Goal: Information Seeking & Learning: Learn about a topic

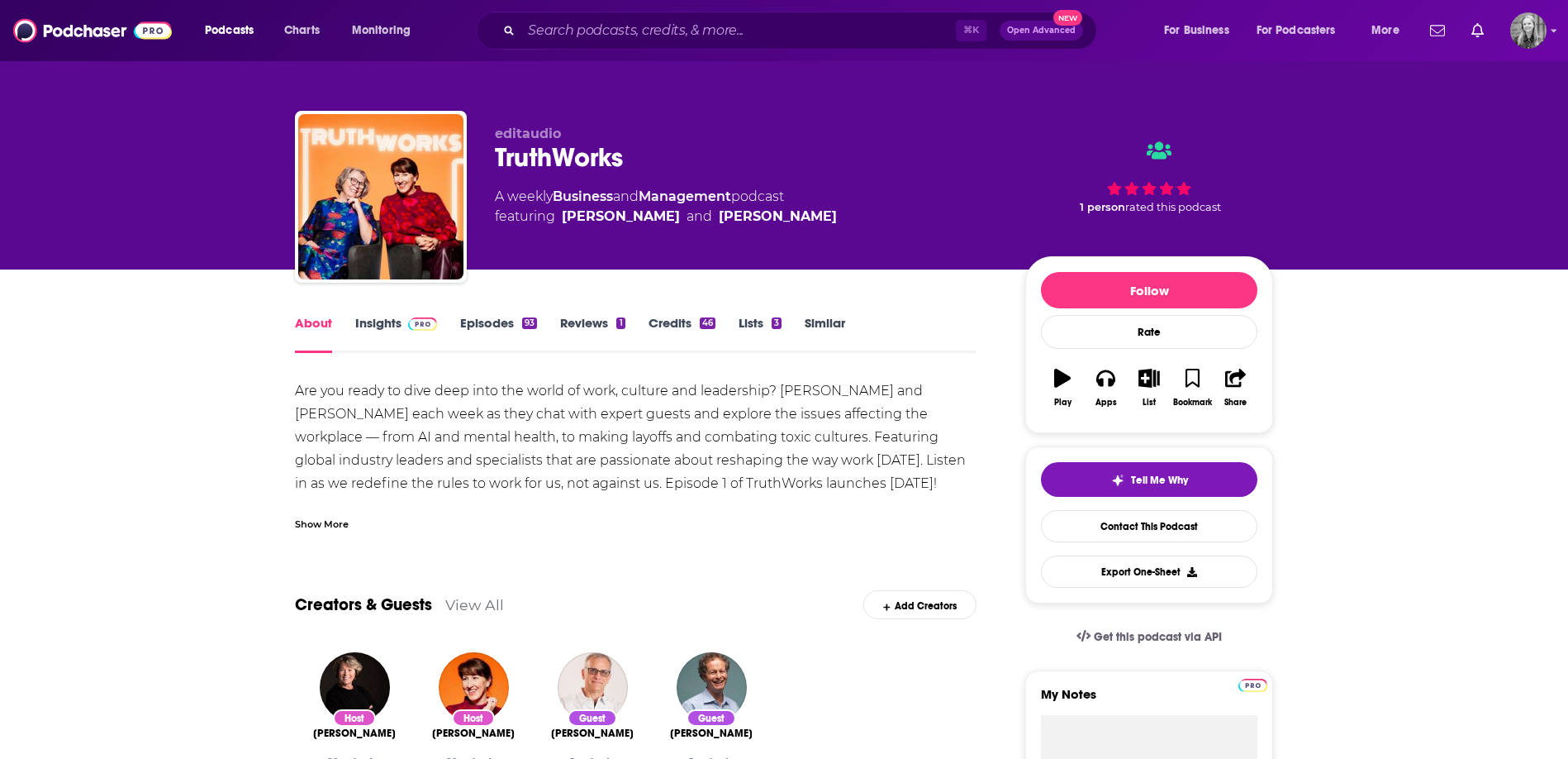
click at [415, 326] on img at bounding box center [422, 324] width 29 height 13
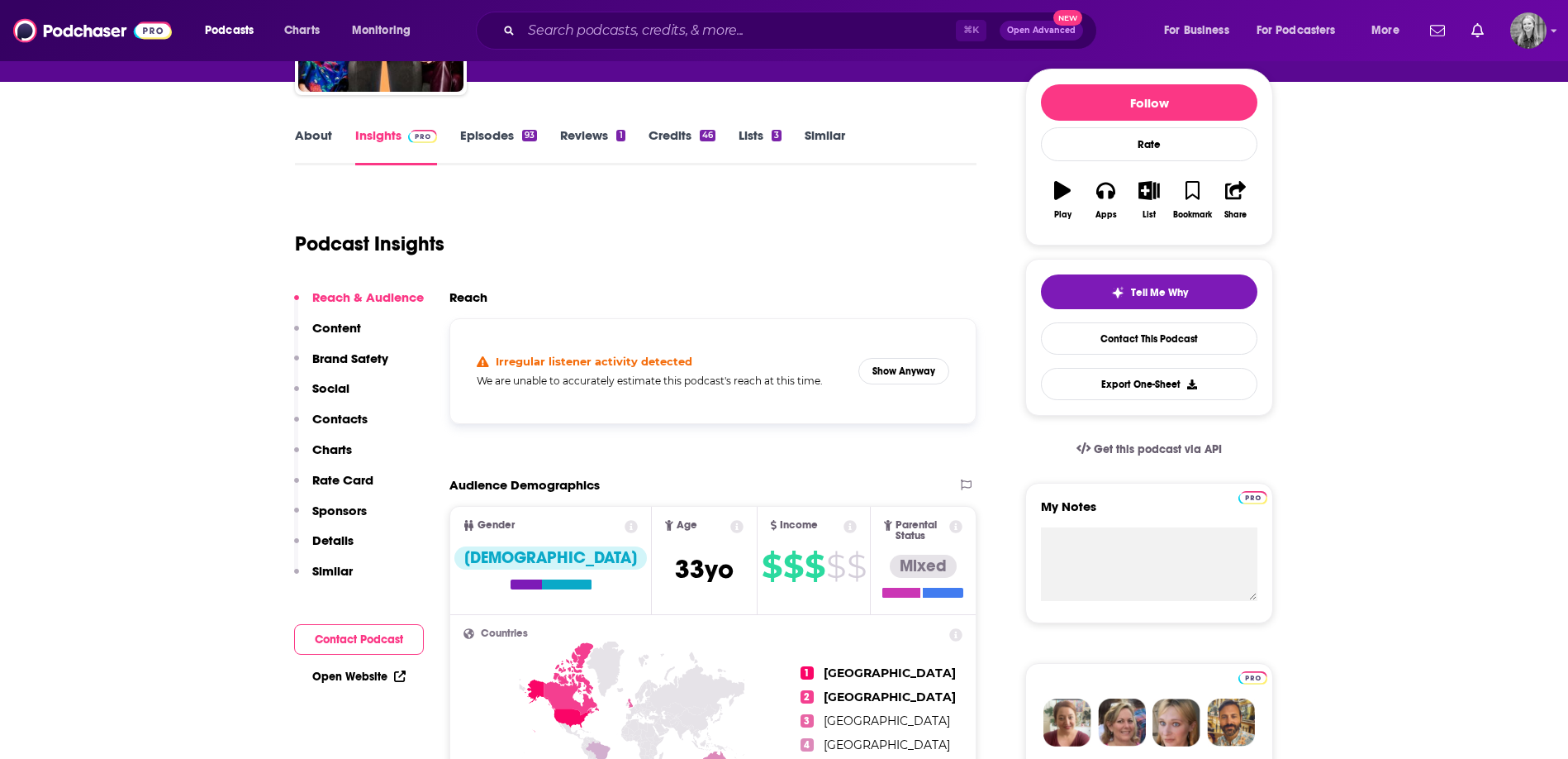
scroll to position [308, 0]
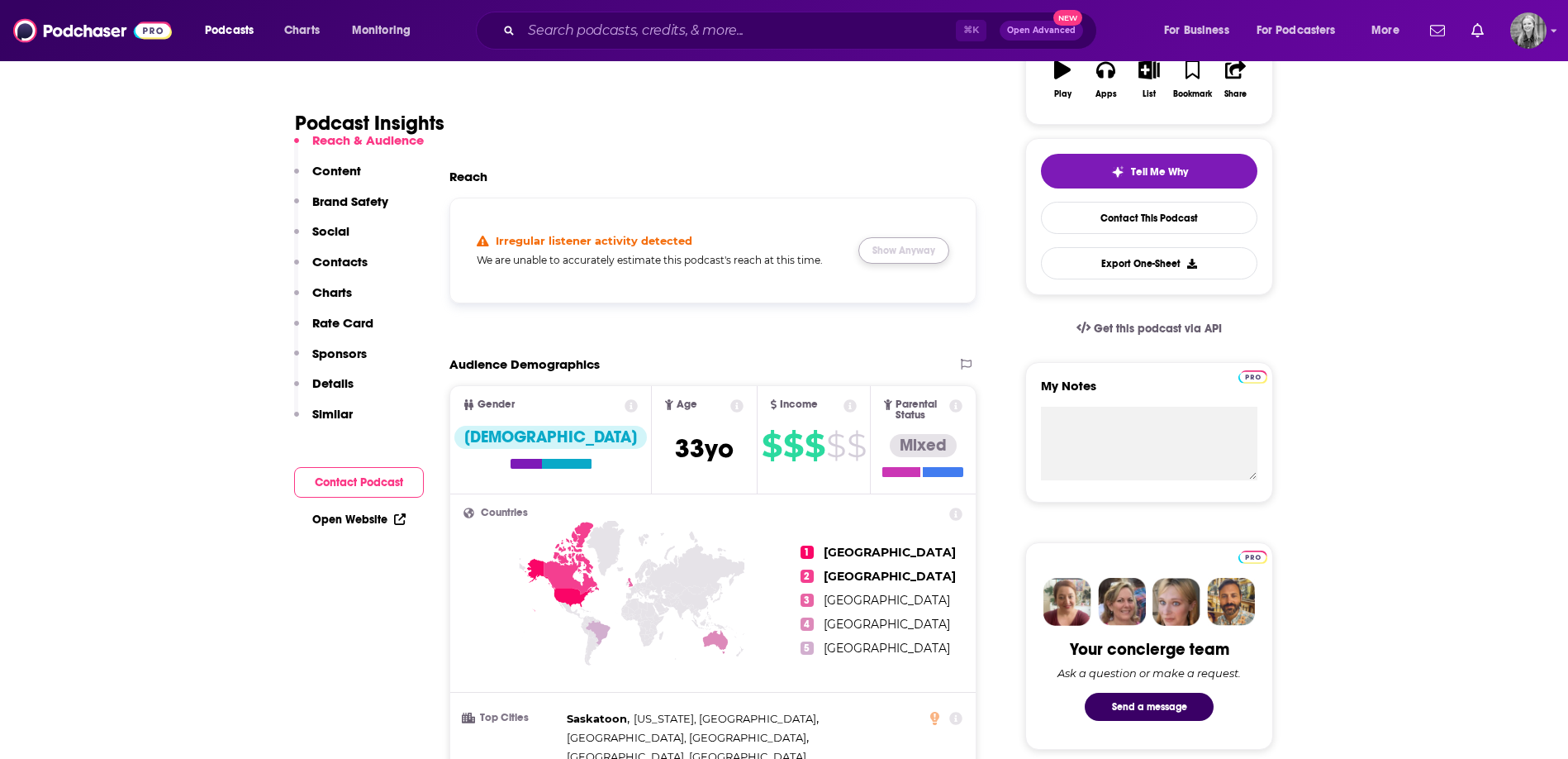
click at [913, 250] on button "Show Anyway" at bounding box center [904, 251] width 91 height 27
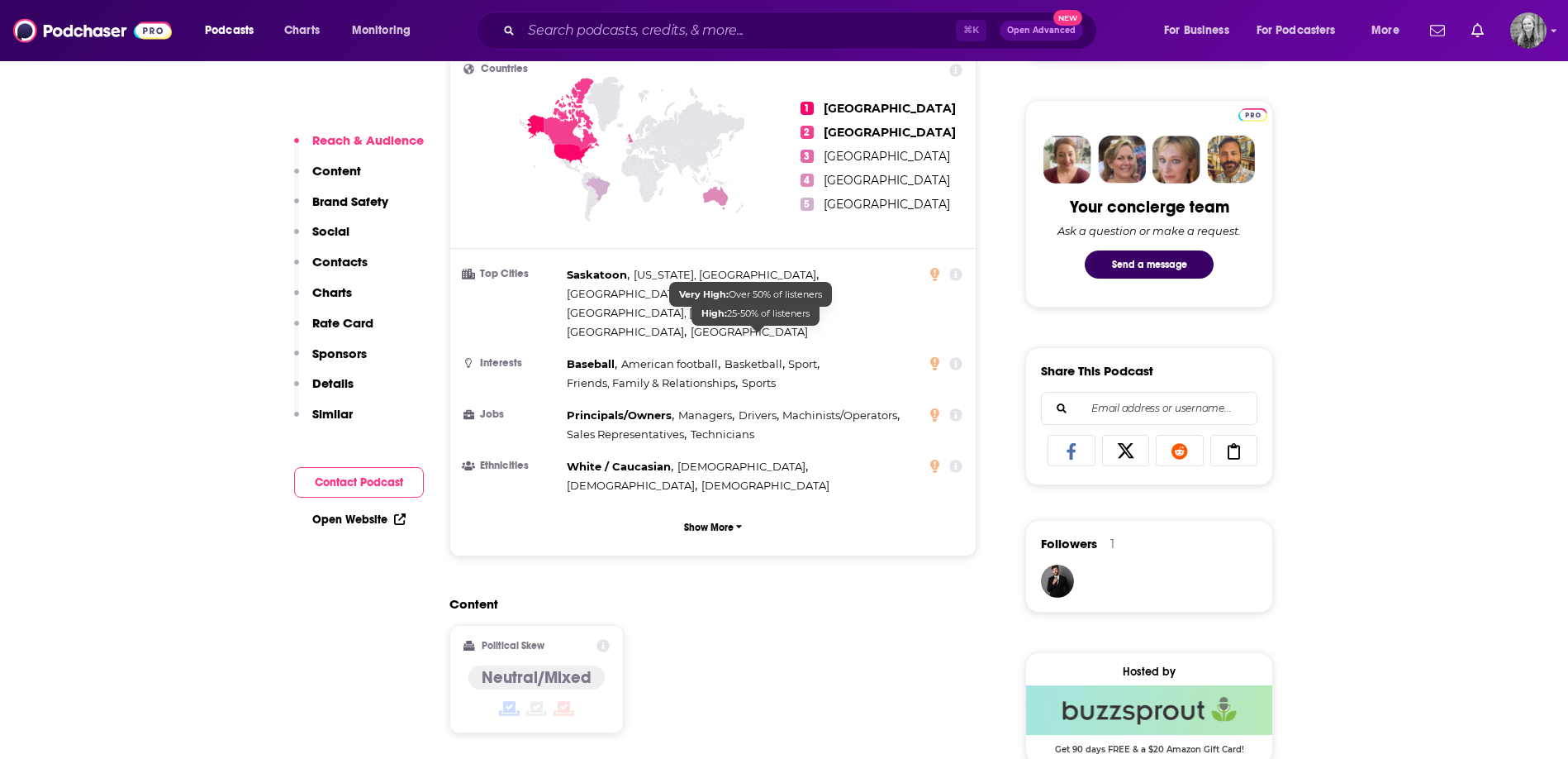
scroll to position [778, 0]
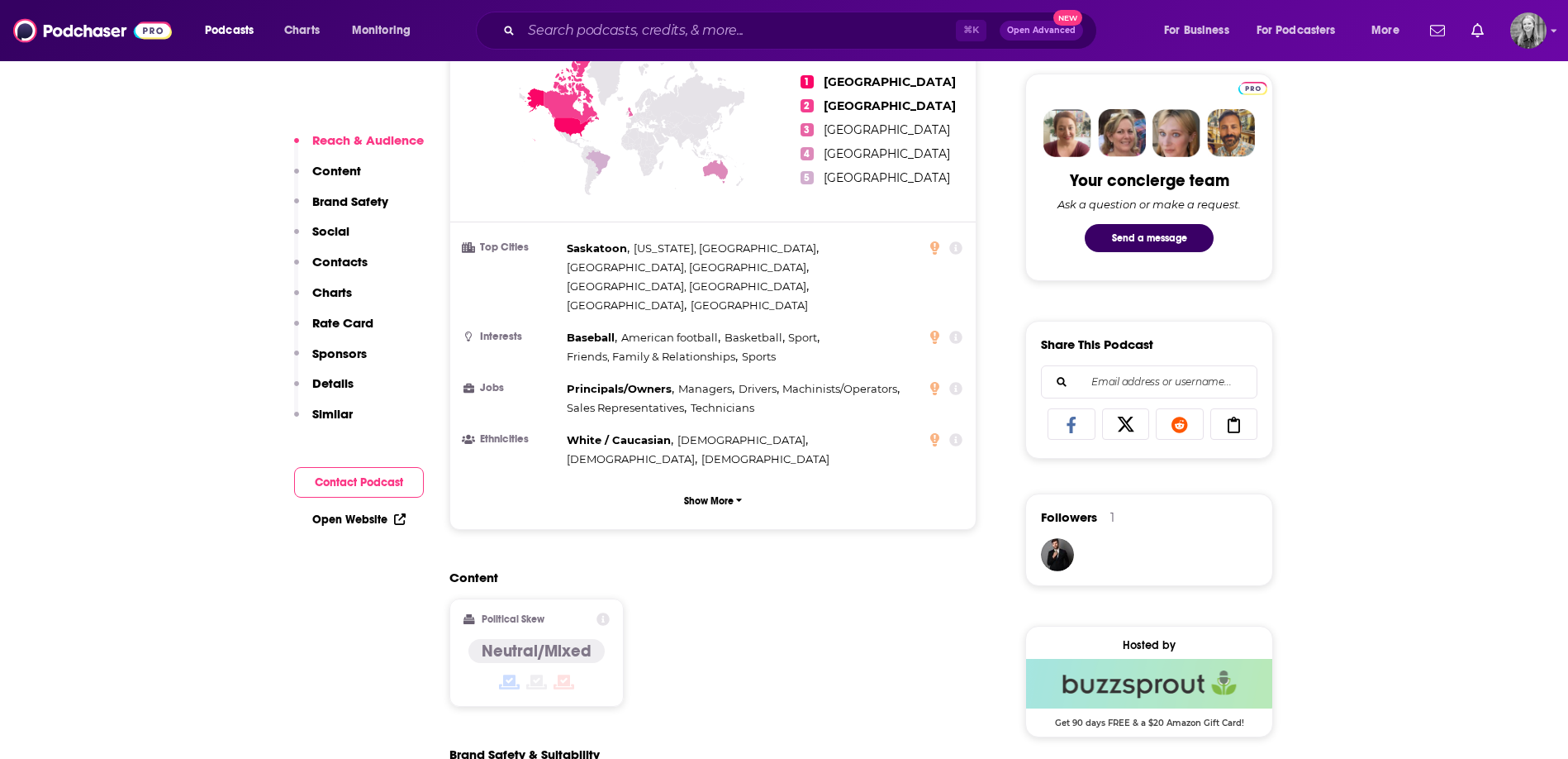
click at [774, 588] on div "Content Political Skew Neutral/Mixed" at bounding box center [713, 645] width 527 height 150
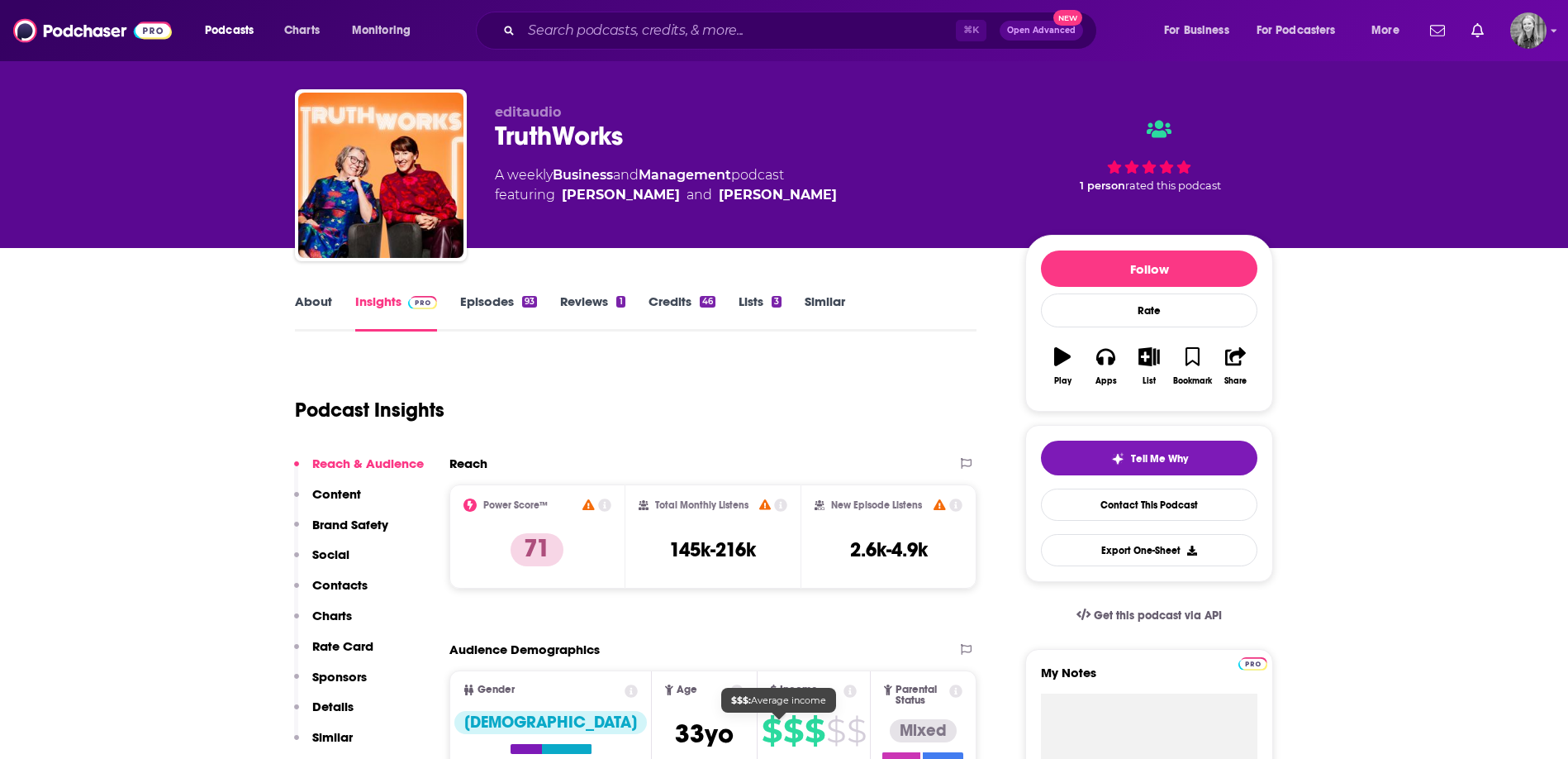
scroll to position [0, 0]
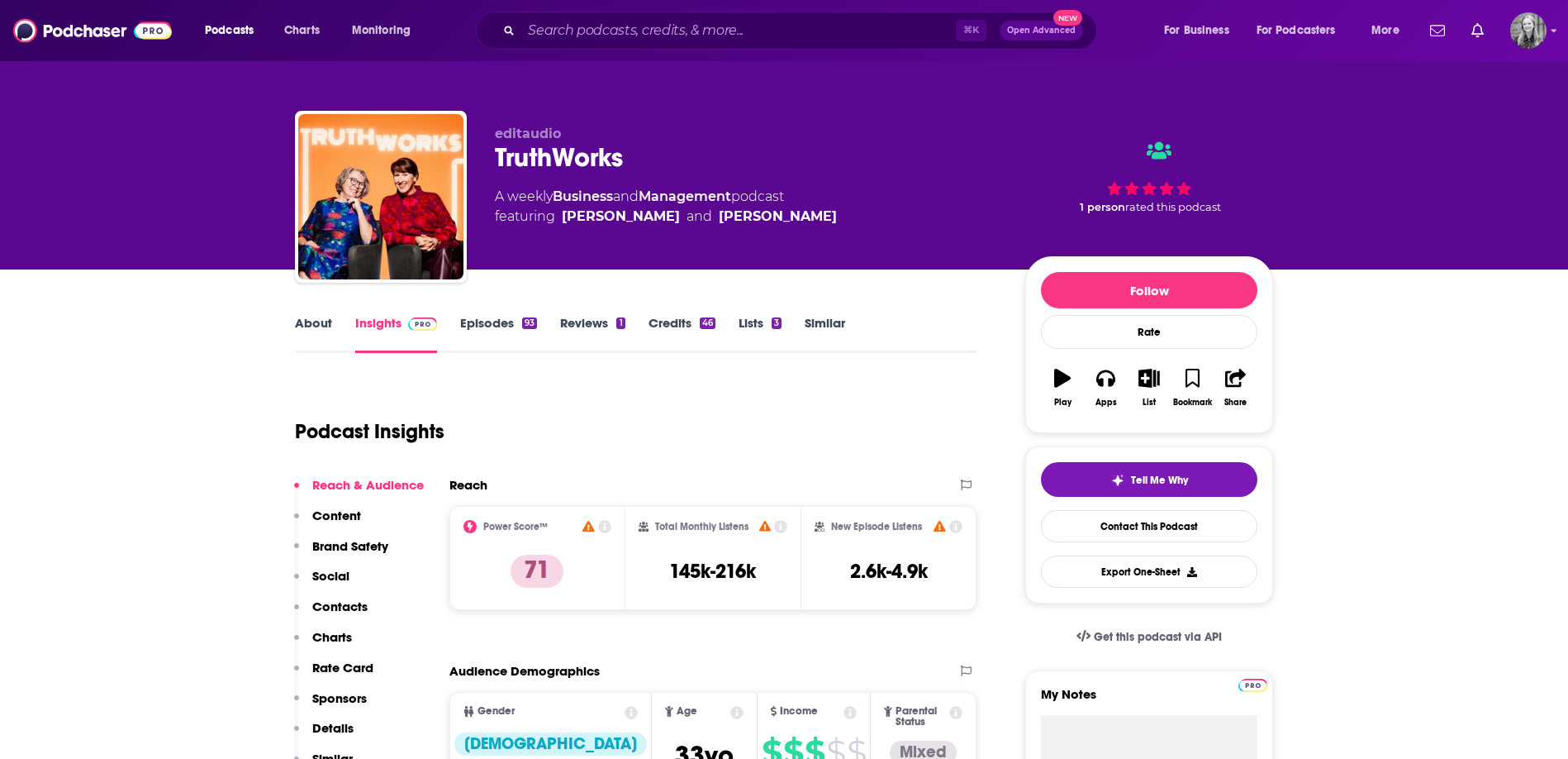
click at [746, 401] on div "Podcast Insights" at bounding box center [629, 421] width 669 height 84
click at [740, 397] on div "Podcast Insights" at bounding box center [629, 421] width 669 height 84
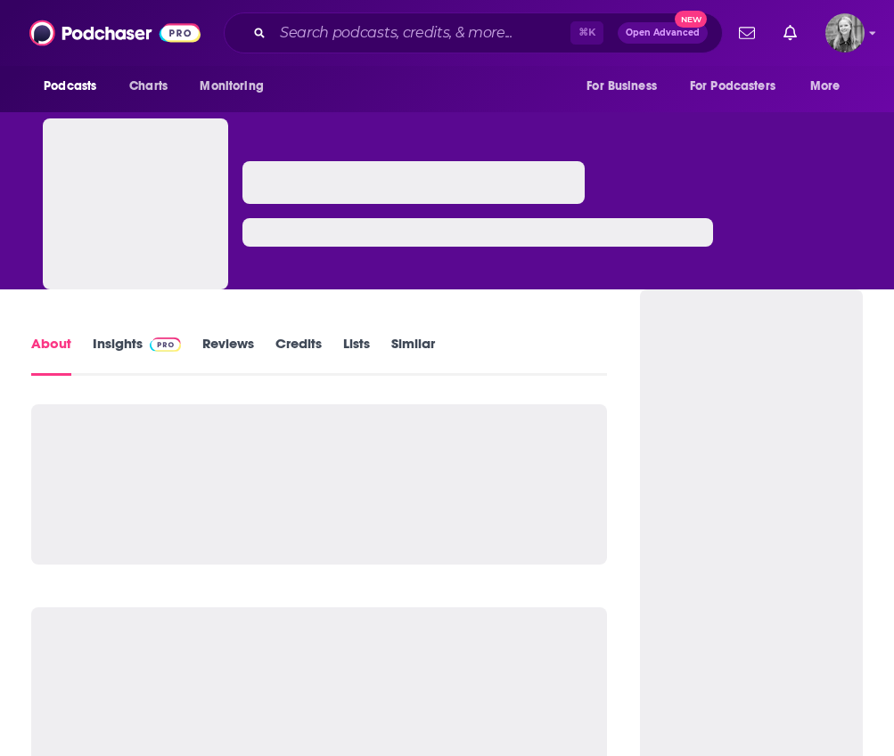
click at [148, 344] on span at bounding box center [162, 343] width 38 height 17
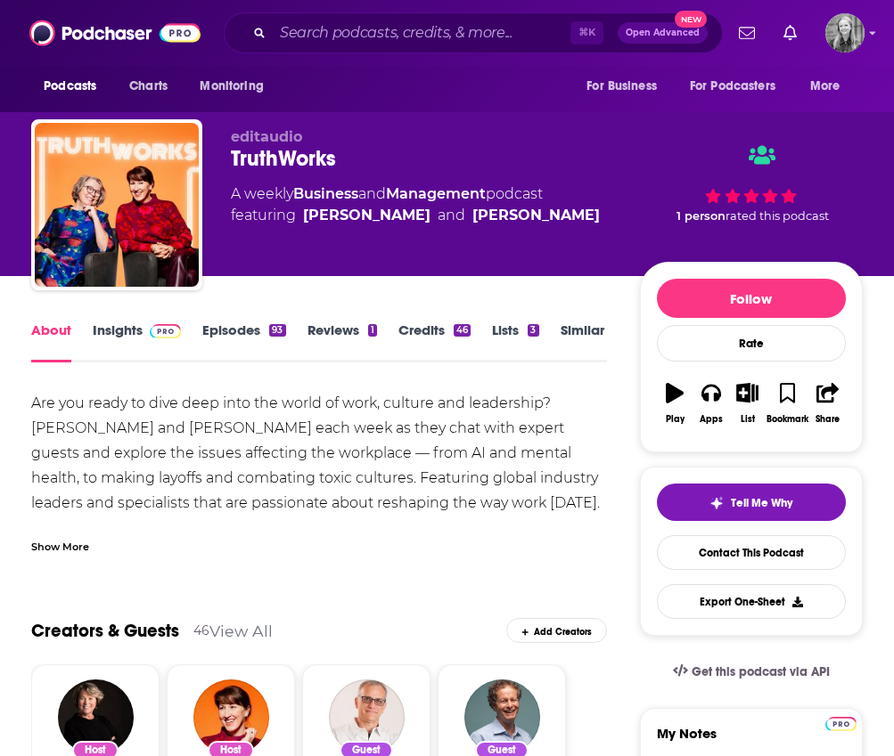
click at [119, 326] on link "Insights" at bounding box center [137, 342] width 88 height 41
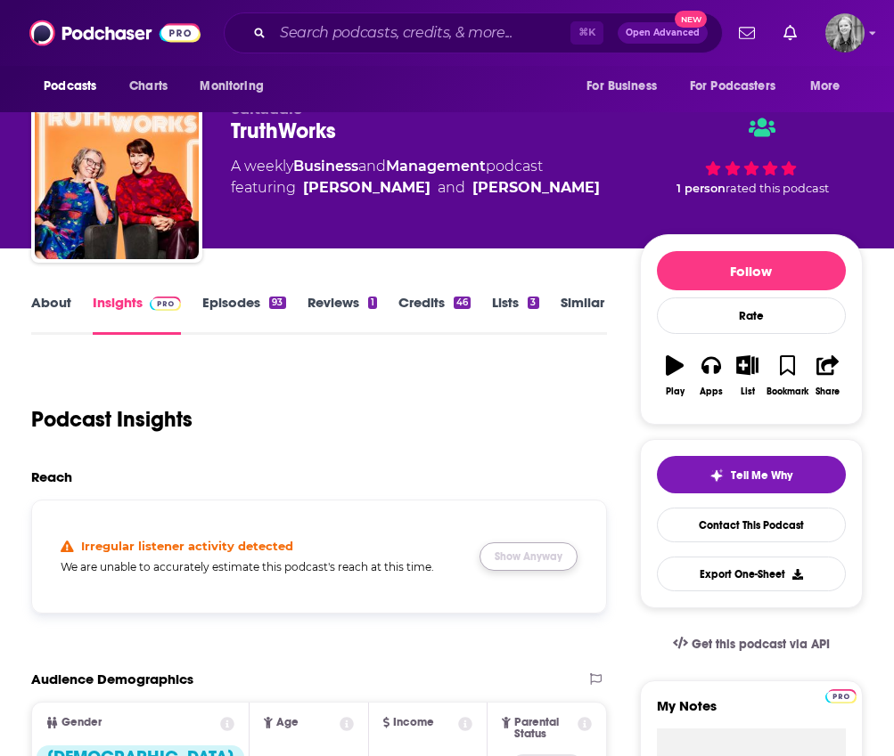
click at [532, 563] on button "Show Anyway" at bounding box center [528, 557] width 98 height 29
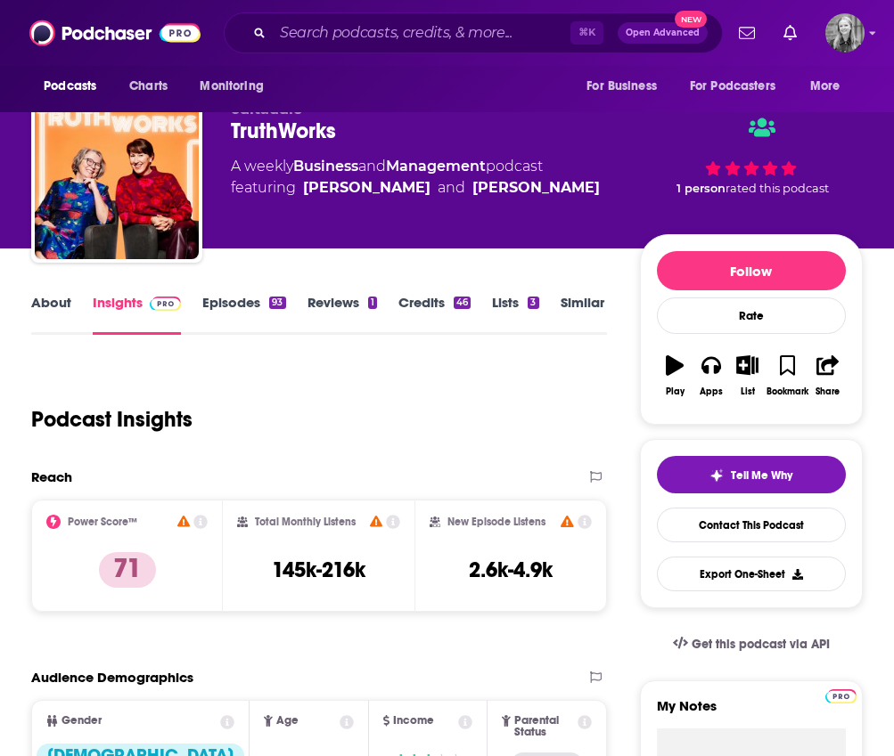
scroll to position [176, 0]
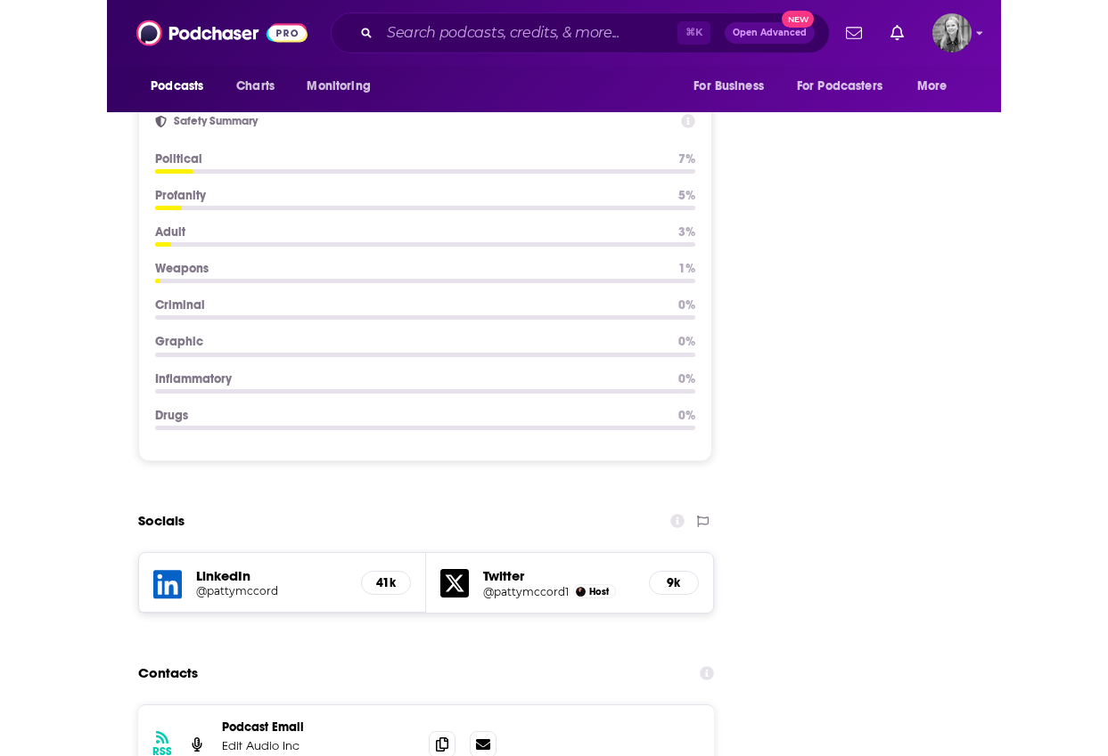
scroll to position [2368, 0]
